Goal: Task Accomplishment & Management: Manage account settings

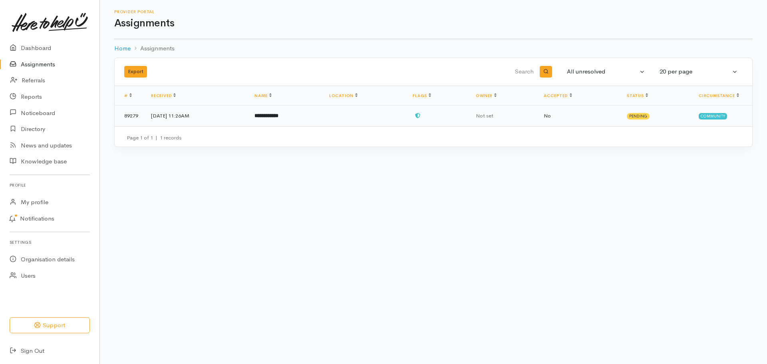
click at [406, 117] on td at bounding box center [365, 115] width 84 height 21
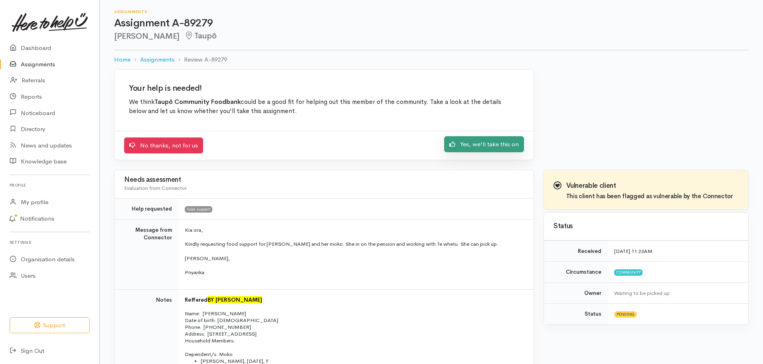
click at [506, 140] on link "Yes, we'll take this on" at bounding box center [484, 144] width 80 height 16
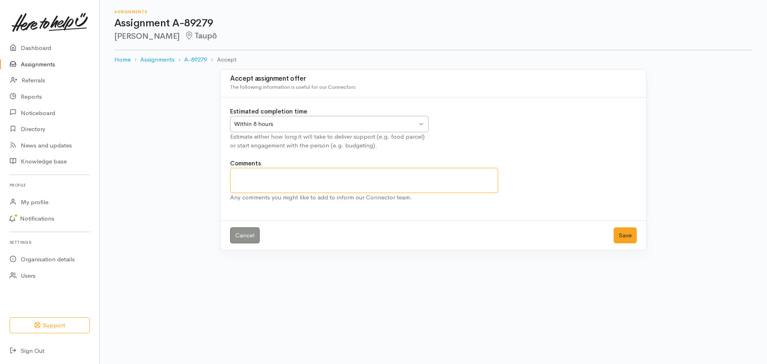
click at [261, 176] on textarea "Comments" at bounding box center [364, 180] width 268 height 25
click at [420, 126] on div "Within 8 hours Within 8 hours" at bounding box center [329, 124] width 198 height 16
click at [627, 237] on button "Save" at bounding box center [624, 235] width 23 height 16
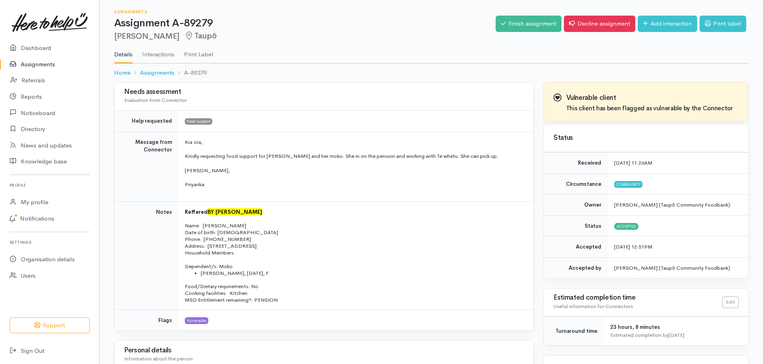
click at [29, 65] on link "Assignments" at bounding box center [49, 64] width 99 height 16
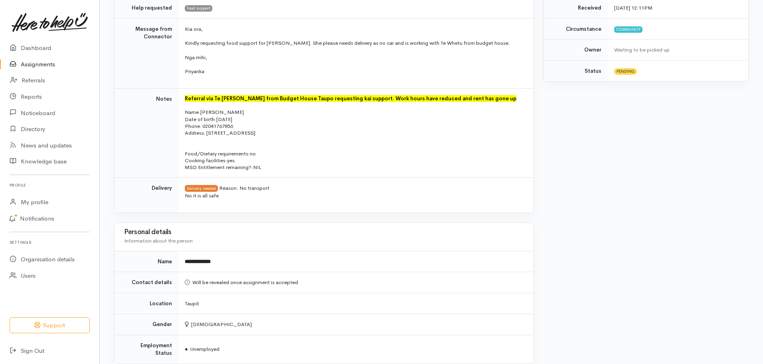
scroll to position [208, 0]
